Goal: Information Seeking & Learning: Find specific page/section

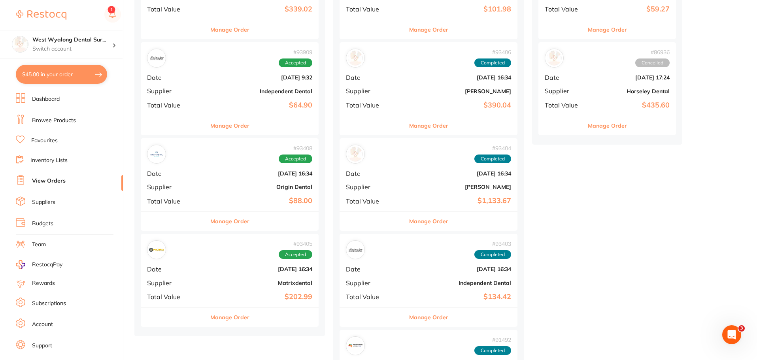
click at [206, 294] on b "$202.99" at bounding box center [259, 297] width 106 height 8
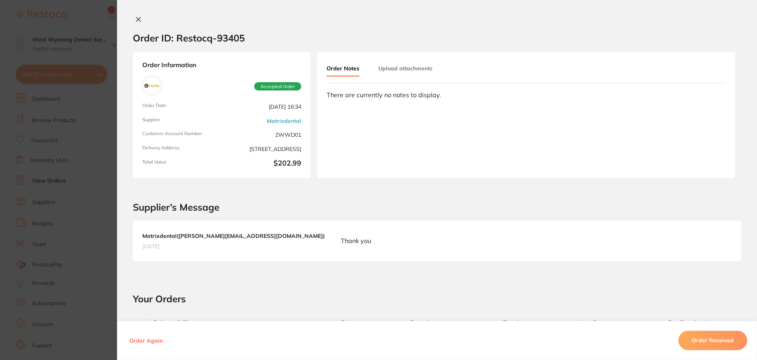
click at [133, 19] on button at bounding box center [138, 20] width 11 height 8
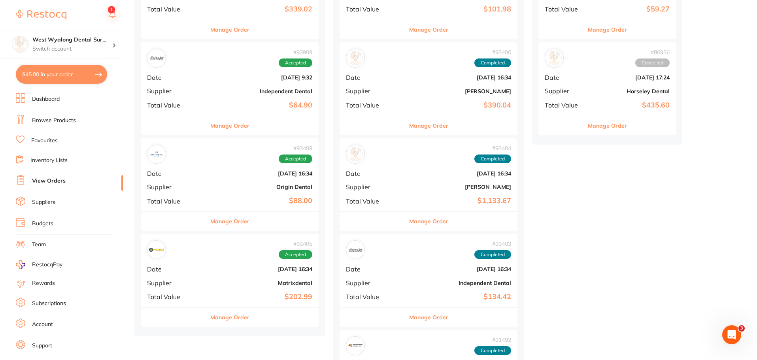
click at [200, 196] on div "# 93408 Accepted Date [DATE] 16:34 Supplier Origin Dental Total Value $88.00" at bounding box center [230, 174] width 178 height 73
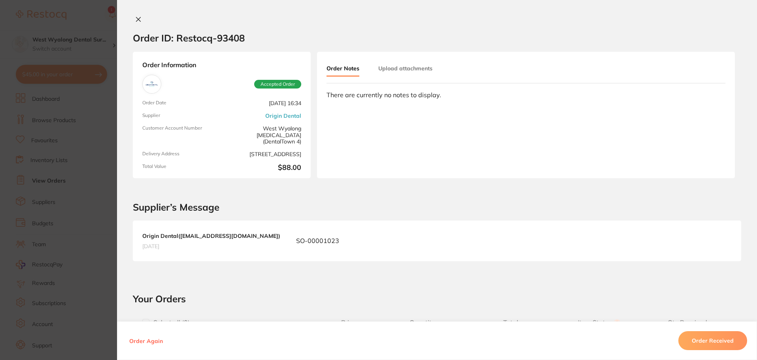
click at [138, 19] on icon at bounding box center [138, 19] width 6 height 6
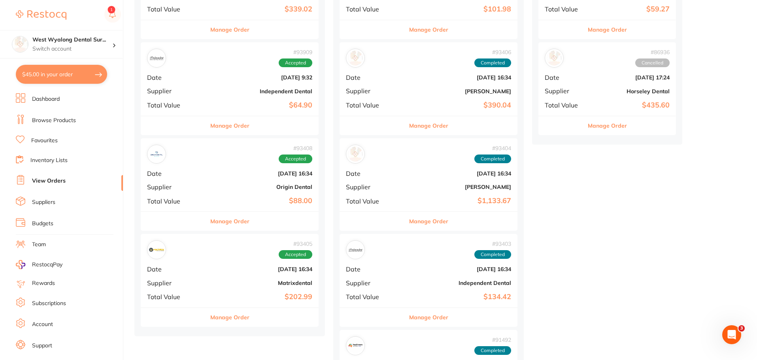
click at [209, 107] on b "$64.90" at bounding box center [259, 105] width 106 height 8
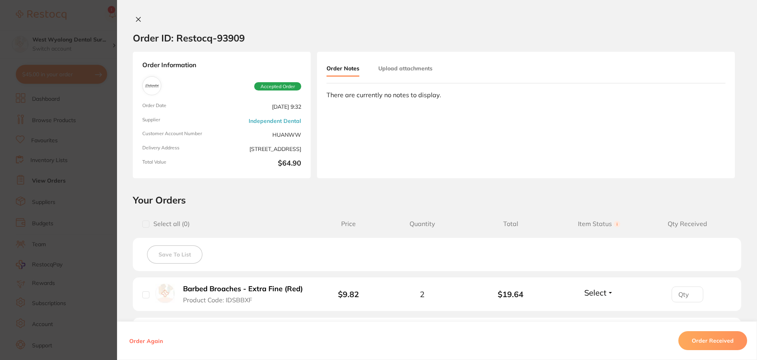
click at [138, 16] on button at bounding box center [138, 20] width 11 height 8
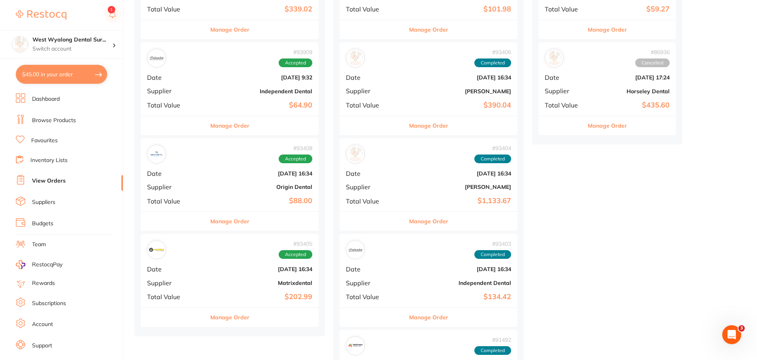
click at [209, 113] on div "# 93909 Accepted Date [DATE] 9:32 Supplier Independent Dental Total Value $64.90" at bounding box center [230, 78] width 178 height 73
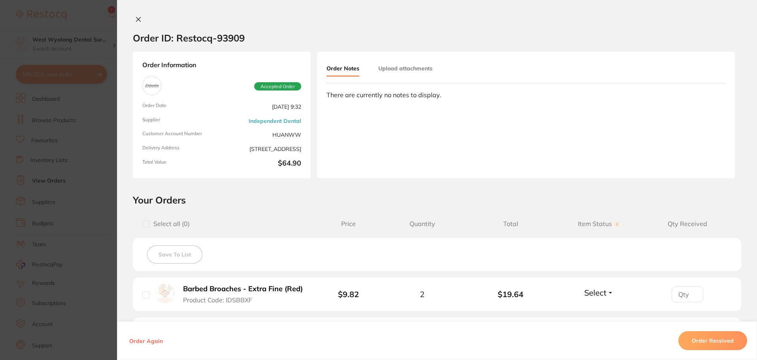
click at [135, 17] on icon at bounding box center [138, 19] width 6 height 6
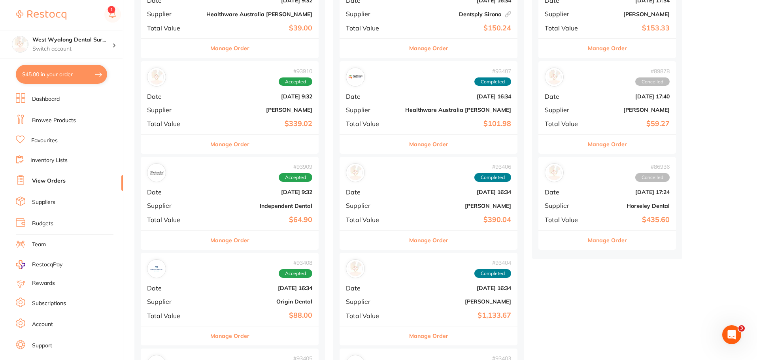
scroll to position [237, 0]
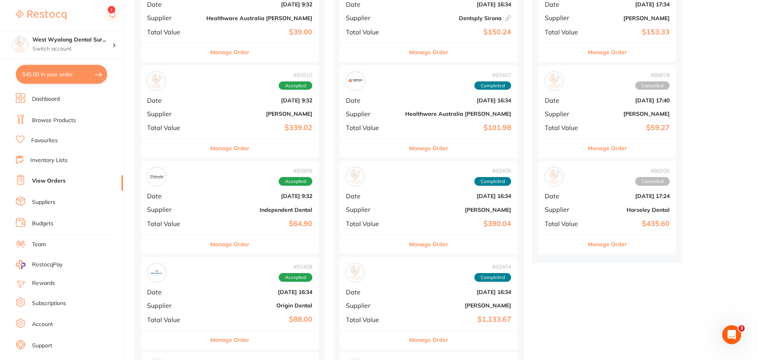
click at [215, 203] on div "# 93909 Accepted Date [DATE] 9:32 Supplier Independent Dental Total Value $64.90" at bounding box center [230, 197] width 178 height 73
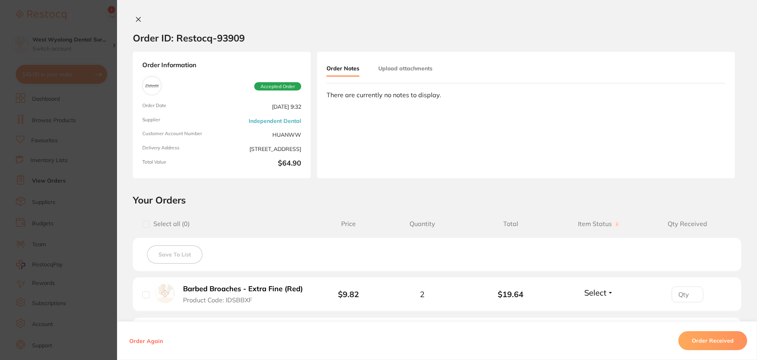
click at [135, 18] on icon at bounding box center [138, 19] width 6 height 6
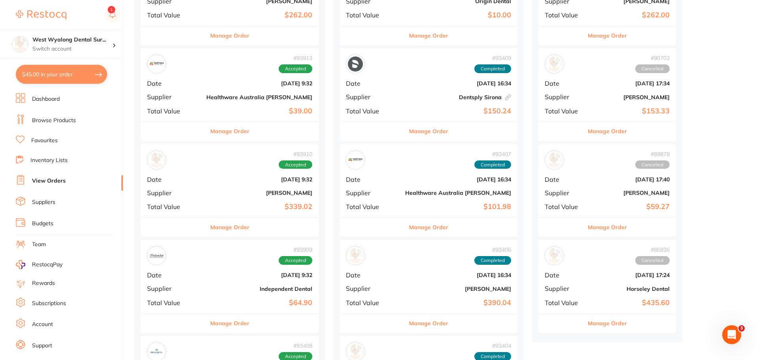
click at [192, 165] on div "# 93910 Accepted" at bounding box center [229, 160] width 165 height 19
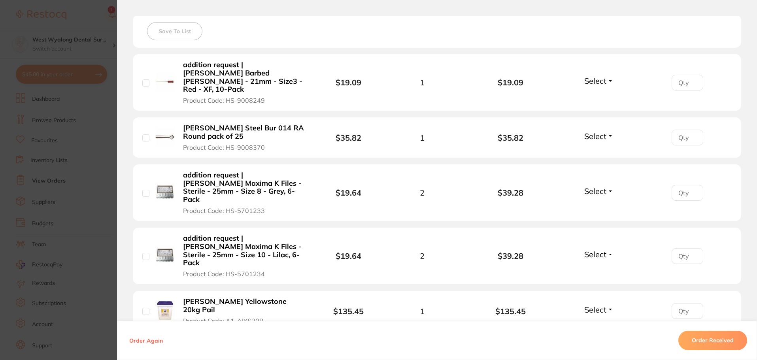
scroll to position [222, 0]
click at [126, 68] on section "Your Orders Select all ( 0 ) Price Quantity Total Item Status You can use this …" at bounding box center [437, 206] width 640 height 468
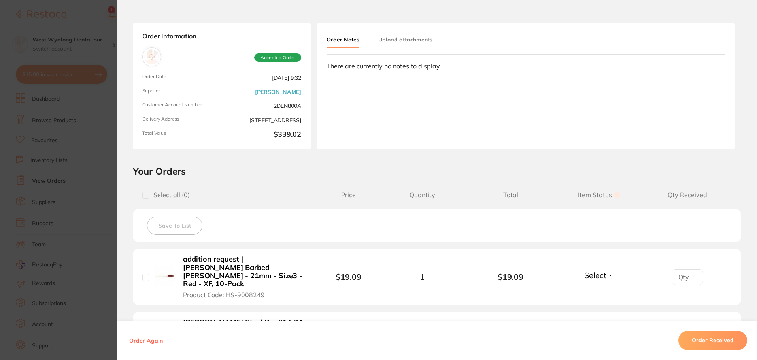
scroll to position [0, 0]
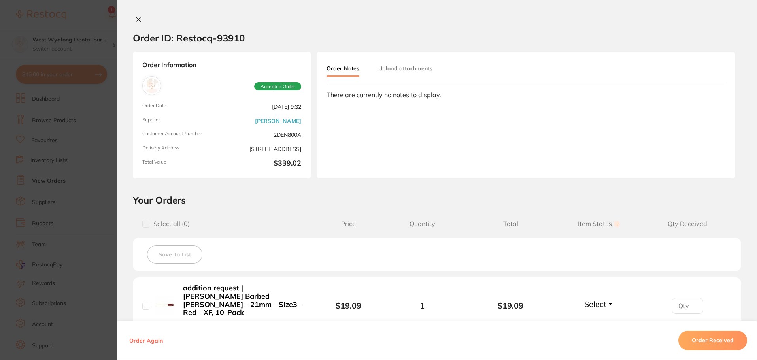
click at [136, 17] on icon at bounding box center [138, 19] width 6 height 6
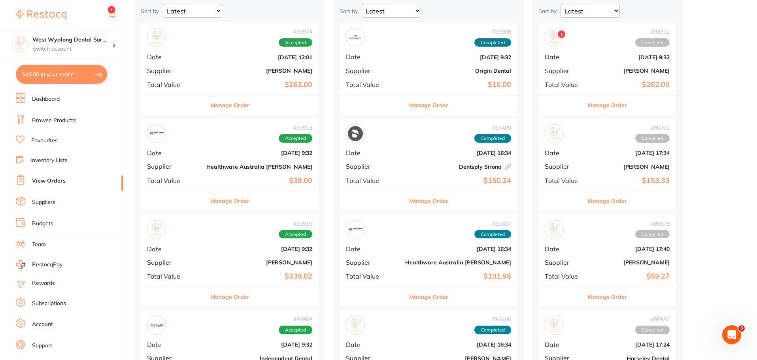
scroll to position [79, 0]
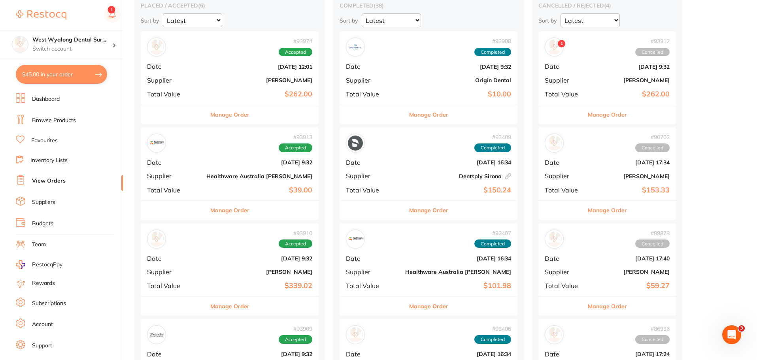
click at [191, 172] on div "# 93913 Accepted Date [DATE] 9:32 Supplier Healthware [GEOGRAPHIC_DATA] [PERSON…" at bounding box center [230, 163] width 178 height 73
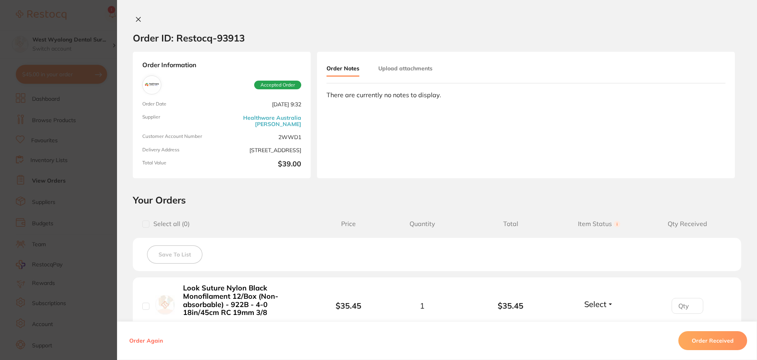
click at [135, 19] on icon at bounding box center [138, 19] width 6 height 6
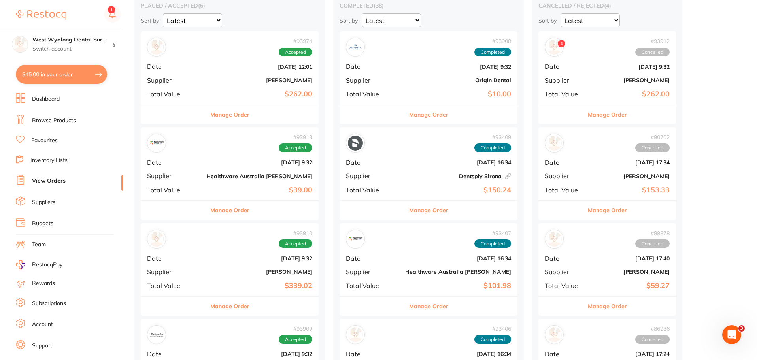
click at [204, 86] on div "# 93974 Accepted Date [DATE] 12:01 Supplier [PERSON_NAME] Total Value $262.00" at bounding box center [230, 67] width 178 height 73
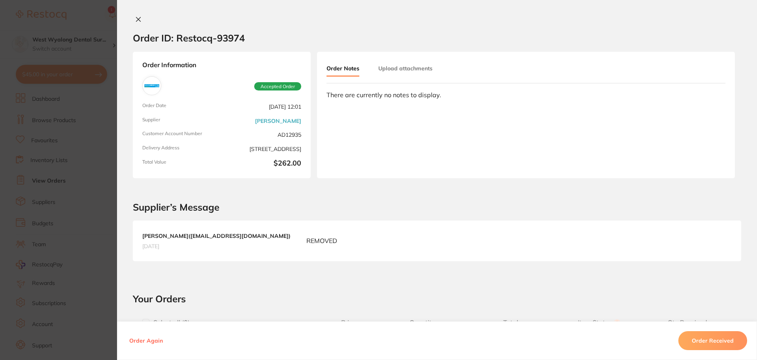
click at [137, 21] on icon at bounding box center [138, 19] width 6 height 6
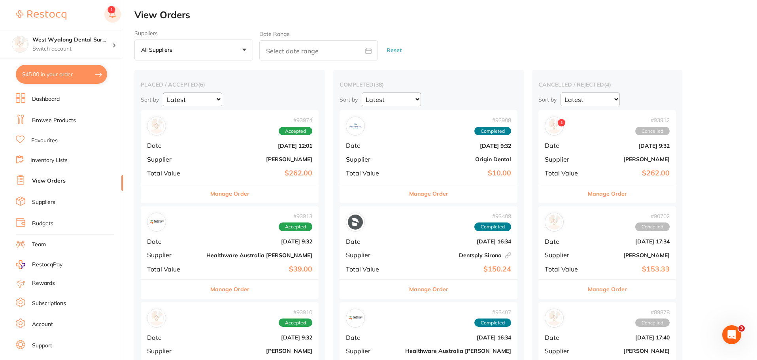
click at [114, 10] on button at bounding box center [112, 15] width 17 height 18
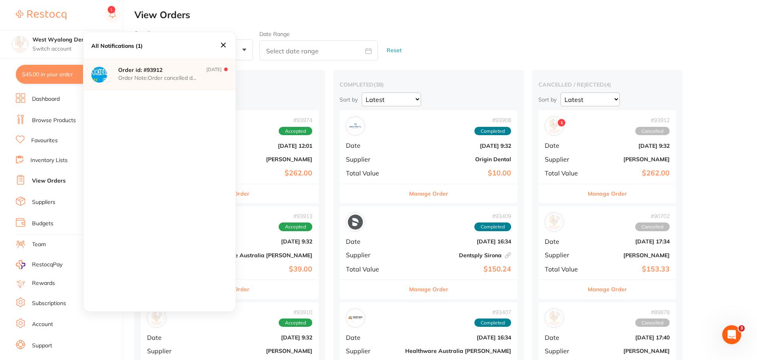
click at [156, 80] on p "Order Note: Order cancelled due to update" at bounding box center [157, 78] width 79 height 6
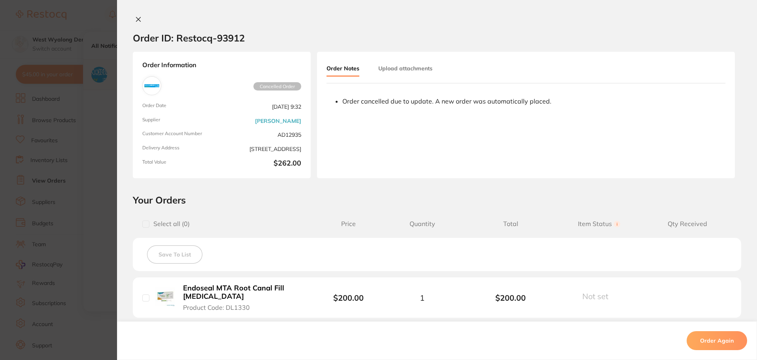
click at [136, 17] on icon at bounding box center [138, 19] width 4 height 4
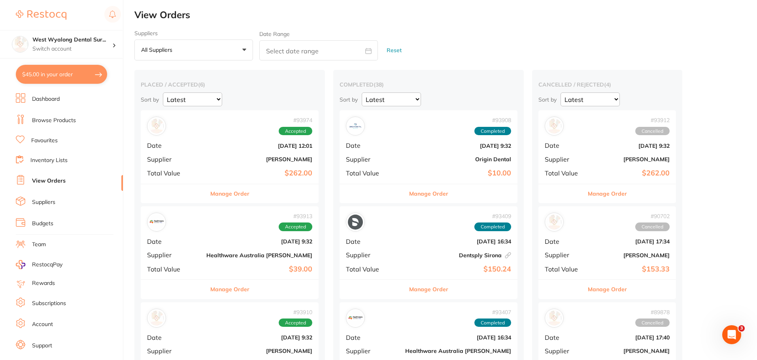
click at [60, 119] on link "Browse Products" at bounding box center [54, 121] width 44 height 8
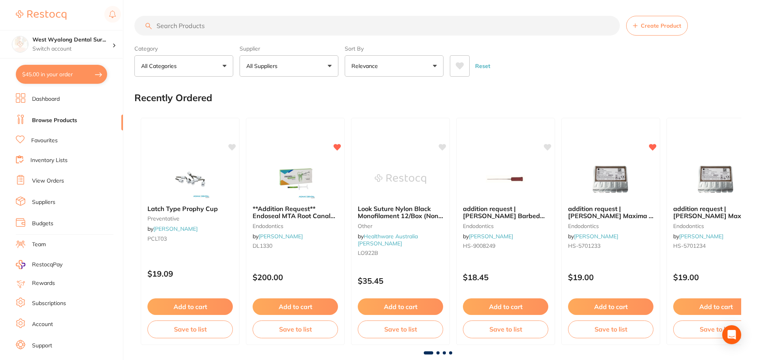
click at [173, 32] on input "search" at bounding box center [376, 26] width 485 height 20
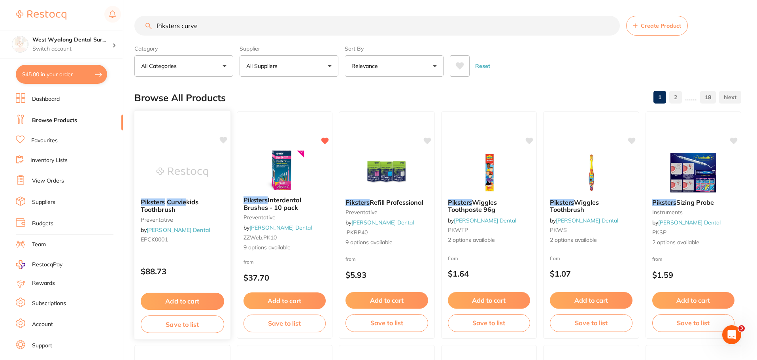
type input "Piksters curve"
click at [171, 179] on img at bounding box center [182, 172] width 52 height 40
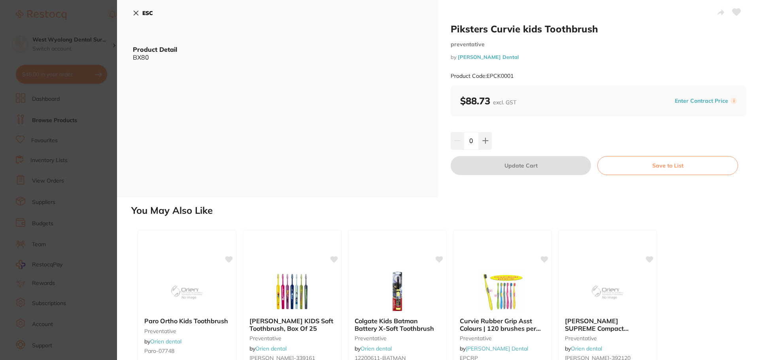
click at [137, 12] on icon at bounding box center [136, 13] width 4 height 4
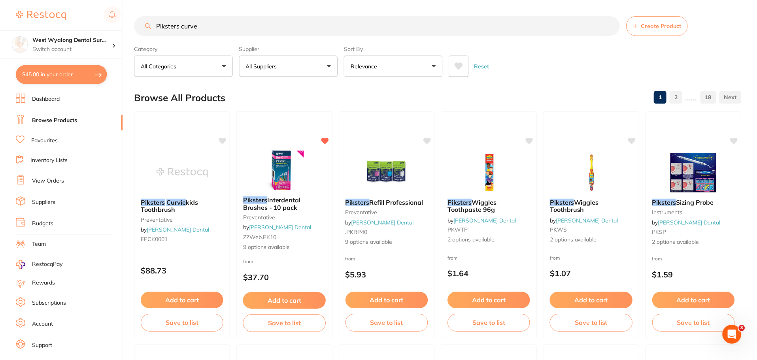
scroll to position [0, 0]
click at [201, 26] on input "Piksters curve" at bounding box center [376, 26] width 485 height 20
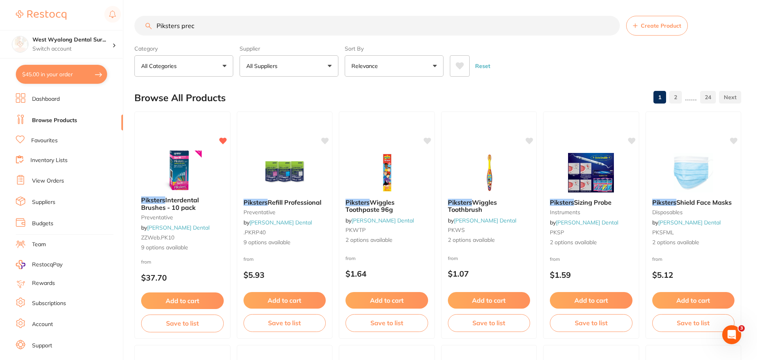
type input "Piksters preci"
